Goal: Answer question/provide support

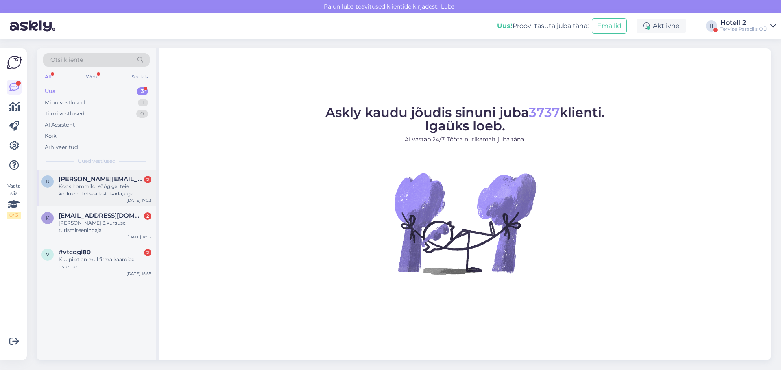
click at [118, 180] on span "[PERSON_NAME][EMAIL_ADDRESS][DOMAIN_NAME]" at bounding box center [101, 179] width 85 height 7
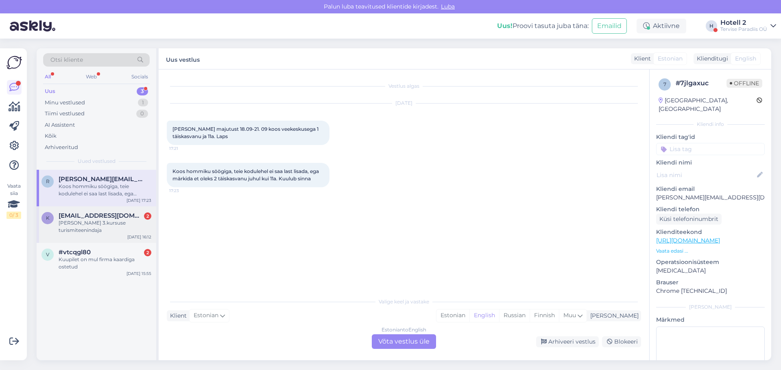
click at [93, 220] on div "[PERSON_NAME] 3.kursuse turismiteenindaja" at bounding box center [105, 227] width 93 height 15
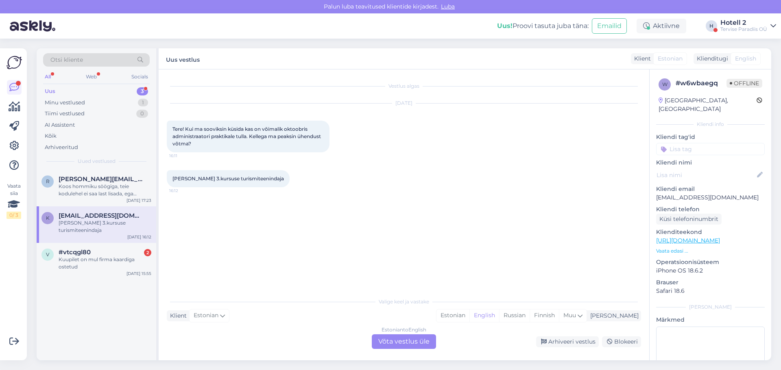
click at [389, 343] on div "Estonian to English Võta vestlus üle" at bounding box center [404, 342] width 64 height 15
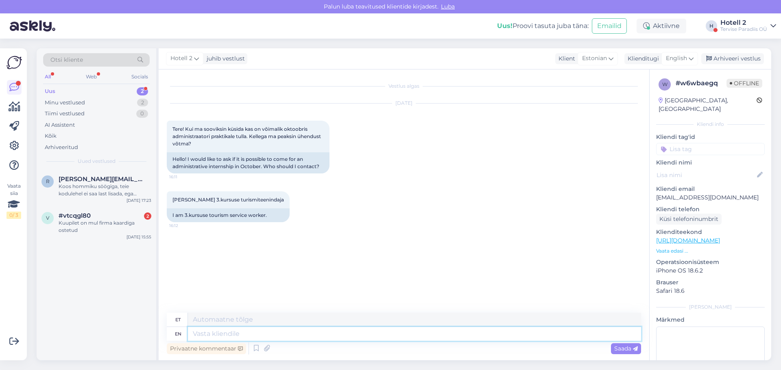
click at [213, 335] on textarea at bounding box center [414, 334] width 453 height 14
click at [680, 61] on span "English" at bounding box center [676, 58] width 21 height 9
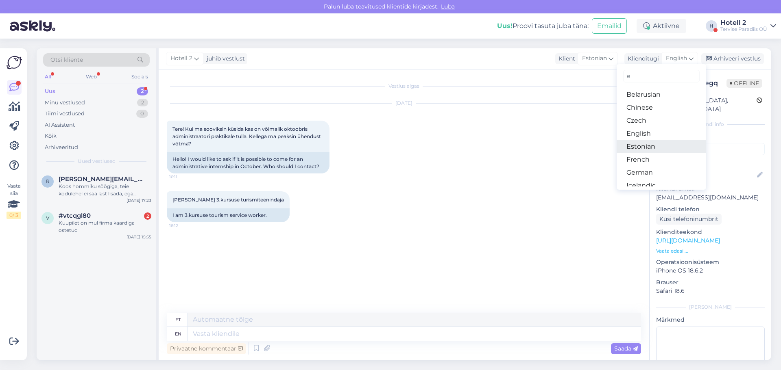
type input "e"
drag, startPoint x: 647, startPoint y: 143, endPoint x: 641, endPoint y: 151, distance: 10.3
click at [647, 143] on link "Estonian" at bounding box center [661, 146] width 89 height 13
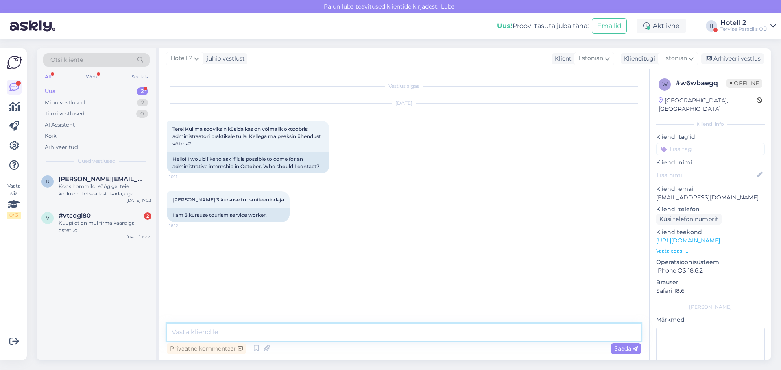
click at [193, 329] on textarea at bounding box center [404, 332] width 474 height 17
drag, startPoint x: 268, startPoint y: 332, endPoint x: 272, endPoint y: 335, distance: 5.1
click at [268, 332] on textarea "Tere! Palun saatke [PERSON_NAME] [EMAIL_ADDRESS][DOMAIN_NAME]" at bounding box center [404, 332] width 474 height 17
type textarea "Tere! Palun saatke [PERSON_NAME] aadressil: [EMAIL_ADDRESS][DOMAIN_NAME]"
click at [634, 355] on div "Privaatne kommentaar Saada" at bounding box center [404, 348] width 474 height 15
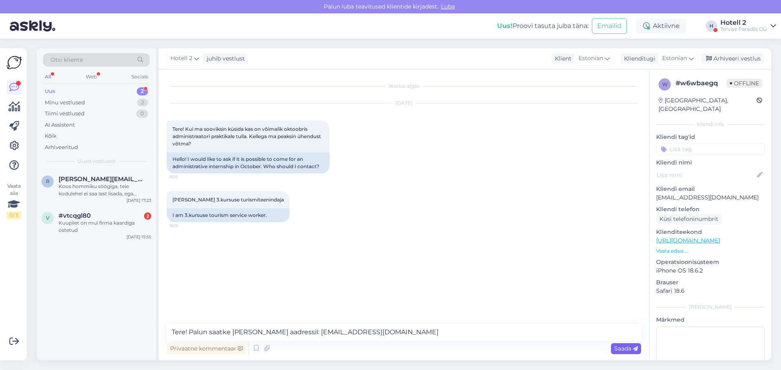
click at [631, 349] on span "Saada" at bounding box center [626, 348] width 24 height 7
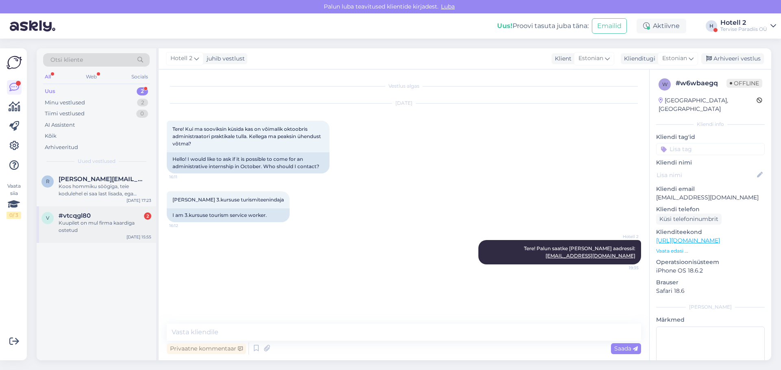
click at [73, 215] on span "#vtcqgl80" at bounding box center [75, 215] width 32 height 7
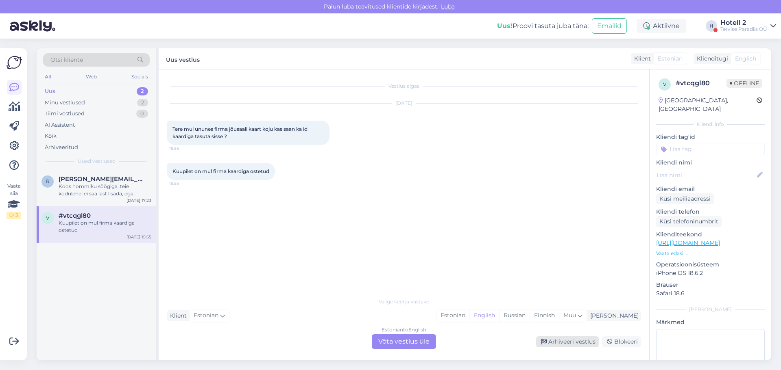
click at [567, 341] on div "Arhiveeri vestlus" at bounding box center [567, 342] width 63 height 11
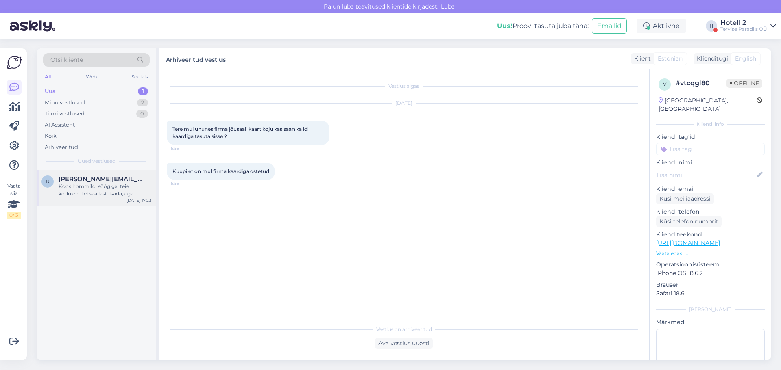
click at [85, 173] on div "r [PERSON_NAME][EMAIL_ADDRESS][DOMAIN_NAME] Koos hommiku söögiga, teie kodulehe…" at bounding box center [97, 188] width 120 height 37
